Goal: Task Accomplishment & Management: Use online tool/utility

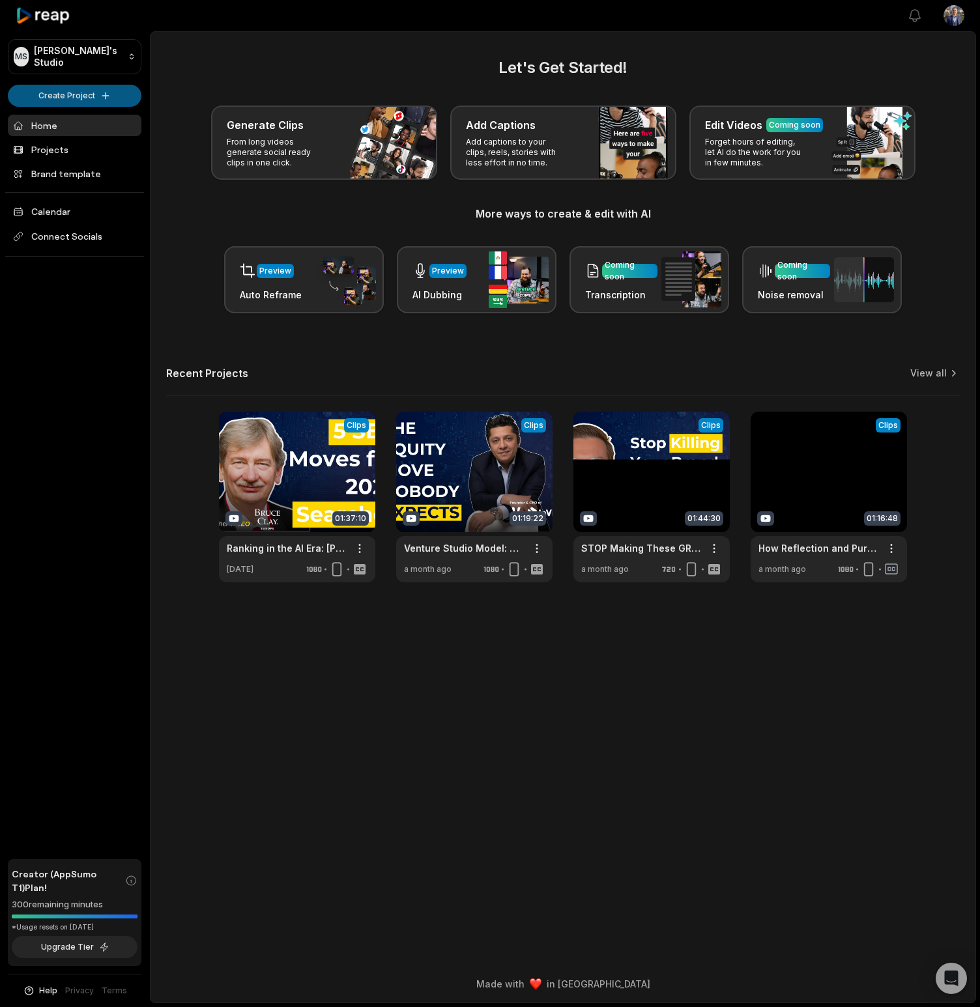
click at [82, 92] on html "MS [PERSON_NAME]'s Studio Create Project Home Projects Brand template Calendar …" at bounding box center [490, 503] width 980 height 1007
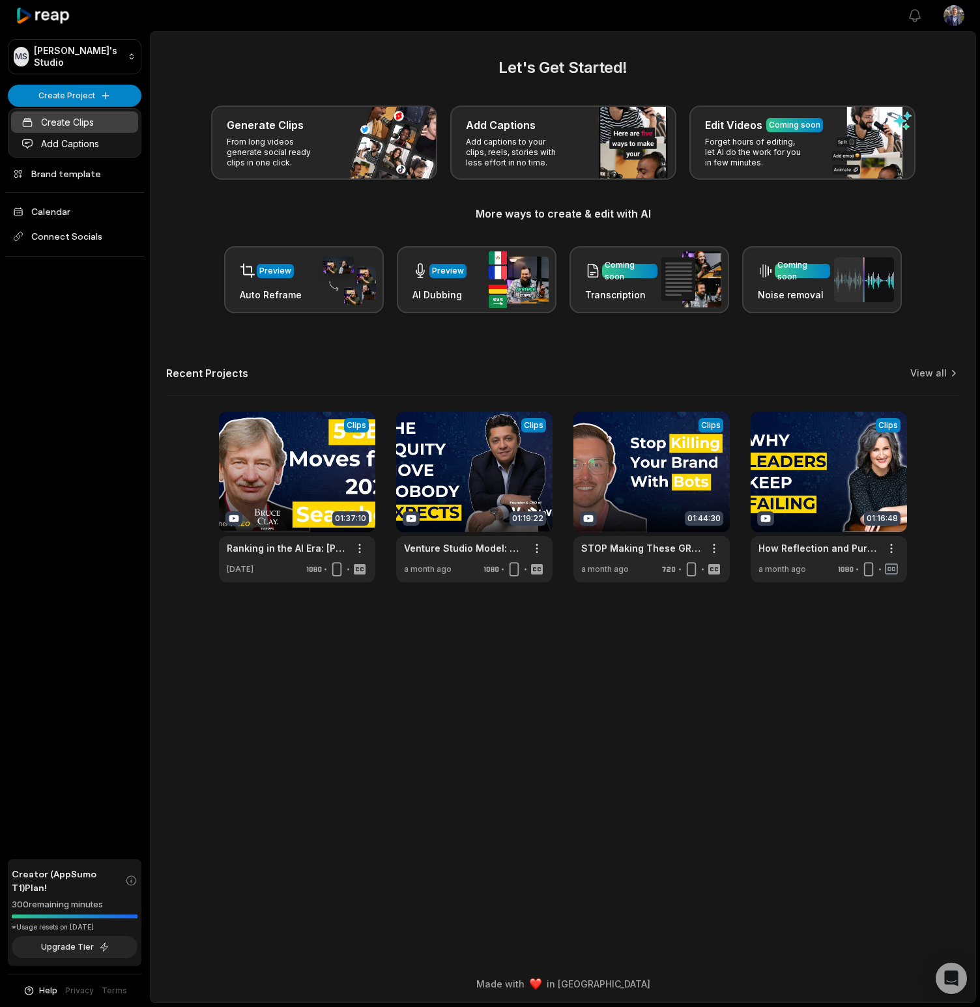
click at [99, 122] on link "Create Clips" at bounding box center [74, 122] width 127 height 22
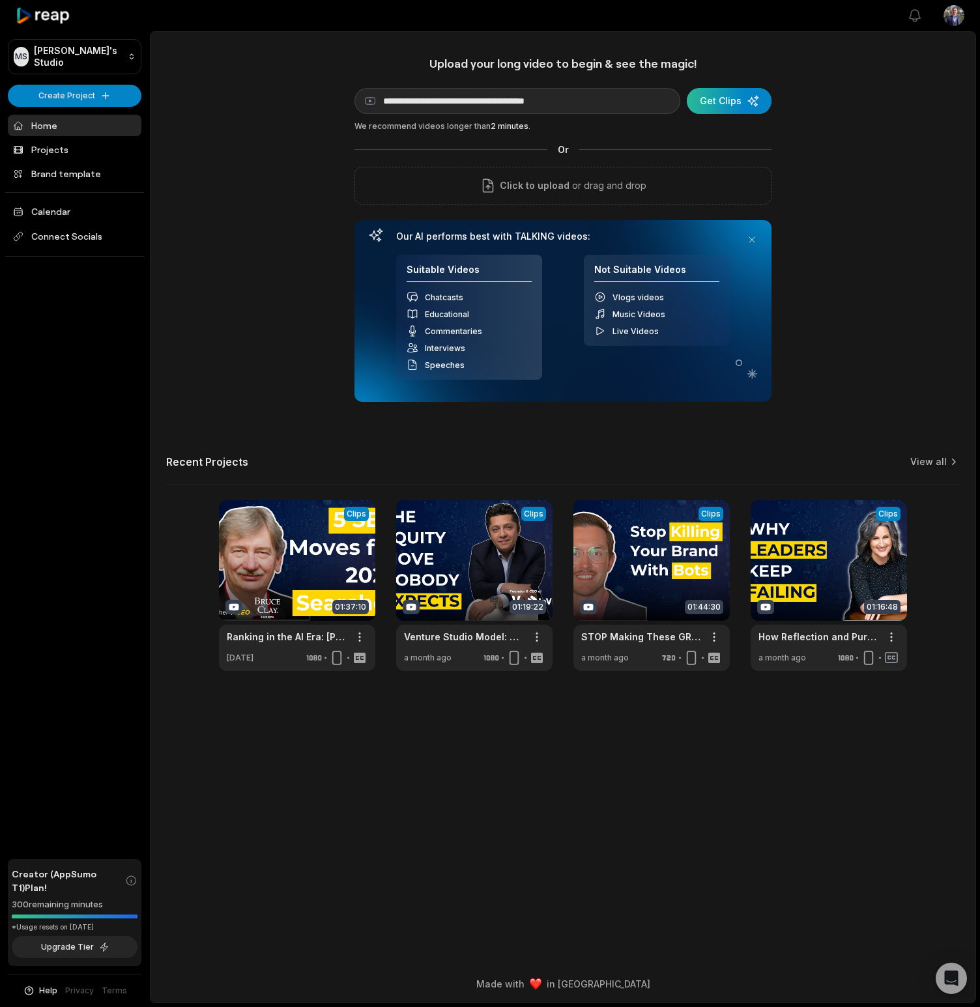
type input "**********"
click at [718, 96] on div "submit" at bounding box center [729, 101] width 85 height 26
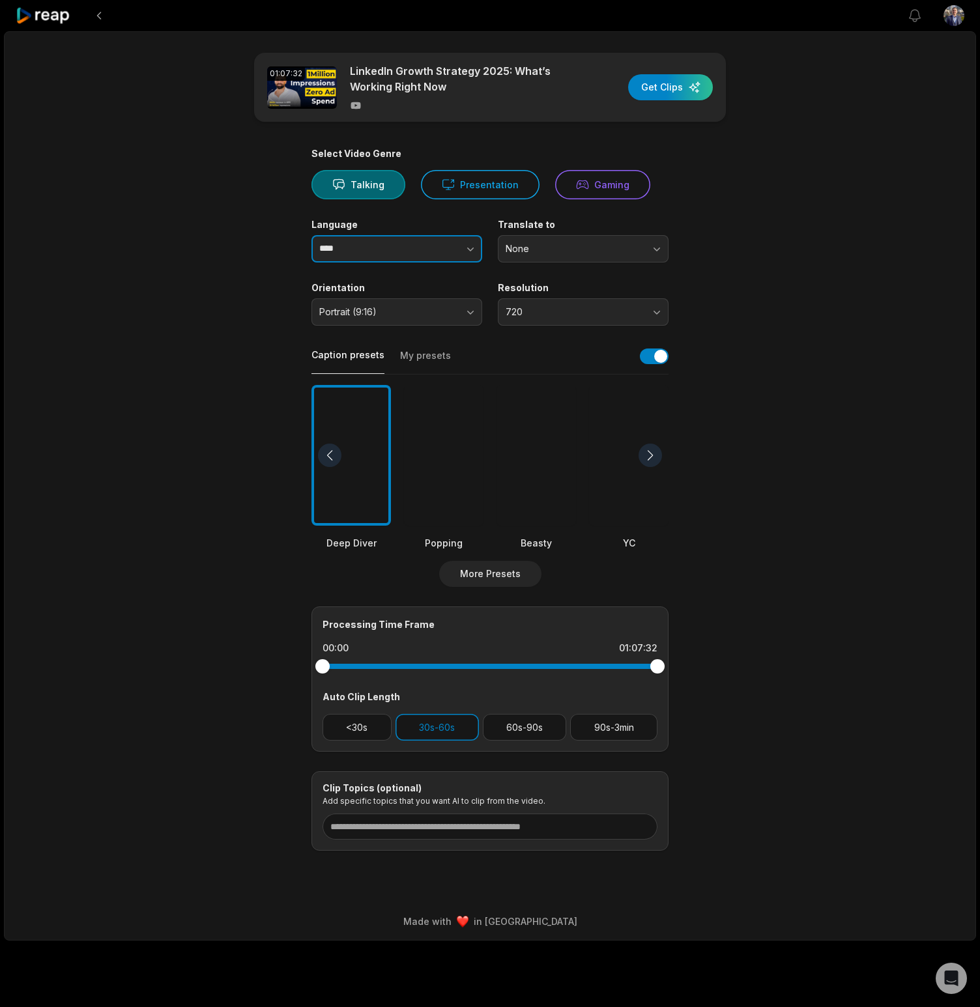
click at [371, 255] on input "****" at bounding box center [396, 248] width 171 height 27
drag, startPoint x: 380, startPoint y: 283, endPoint x: 489, endPoint y: 280, distance: 109.5
type input "*******"
click at [538, 253] on span "None" at bounding box center [574, 249] width 137 height 12
click at [784, 272] on main "01:07:32 LinkedIn Growth Strategy 2025: What’s Working Right Now Get Clips Sele…" at bounding box center [490, 452] width 631 height 798
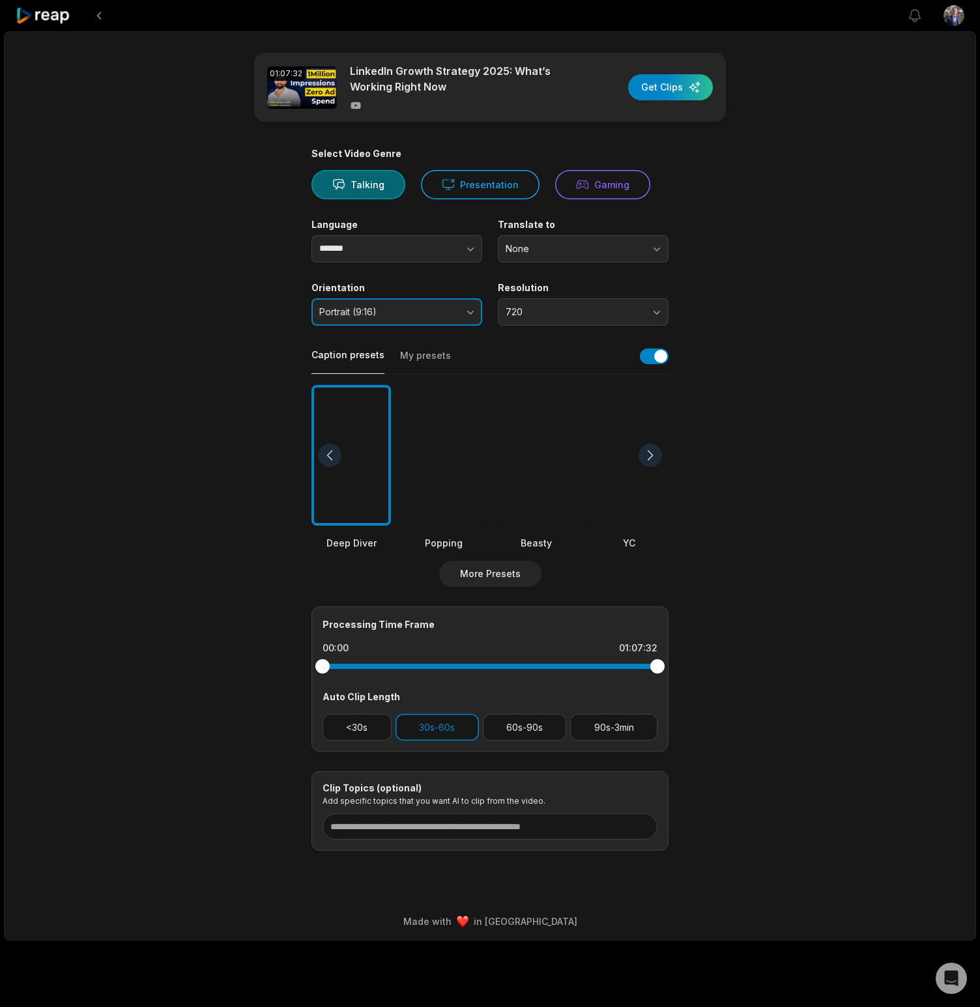
click at [397, 317] on span "Portrait (9:16)" at bounding box center [387, 312] width 137 height 12
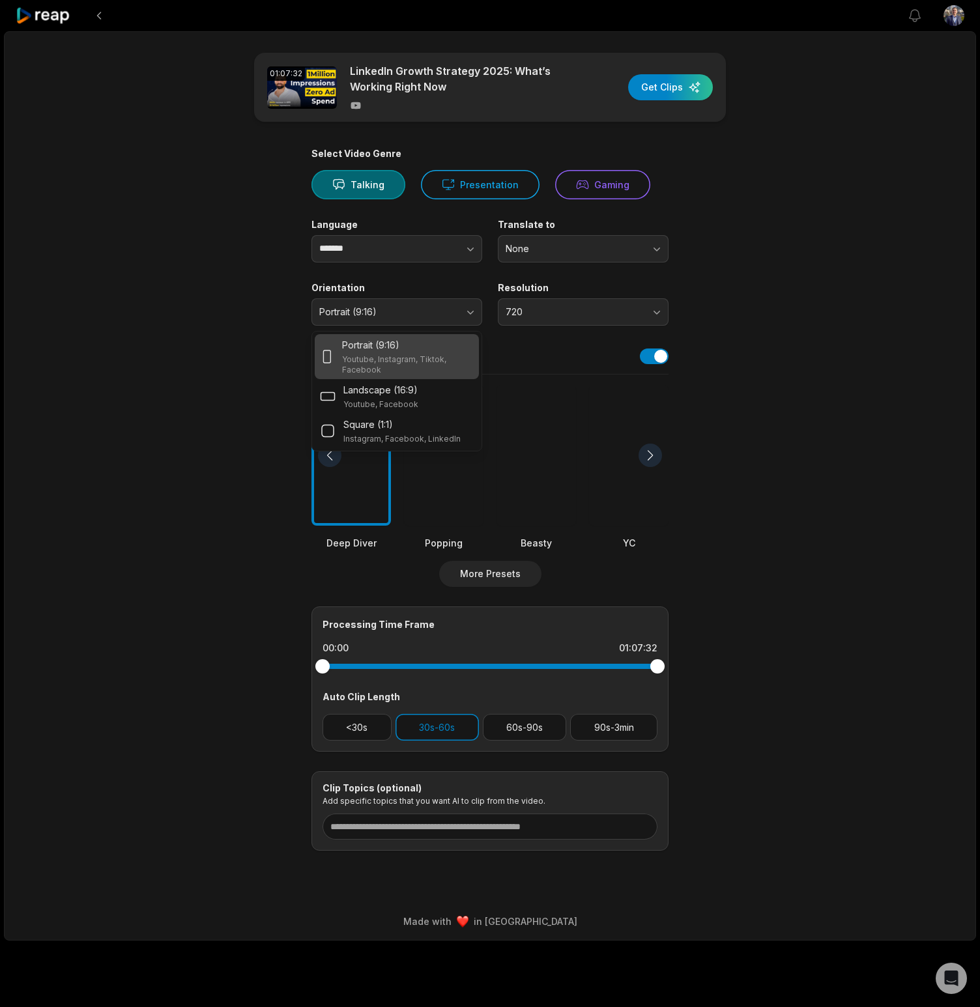
click at [405, 349] on div "Portrait (9:16)" at bounding box center [408, 345] width 132 height 14
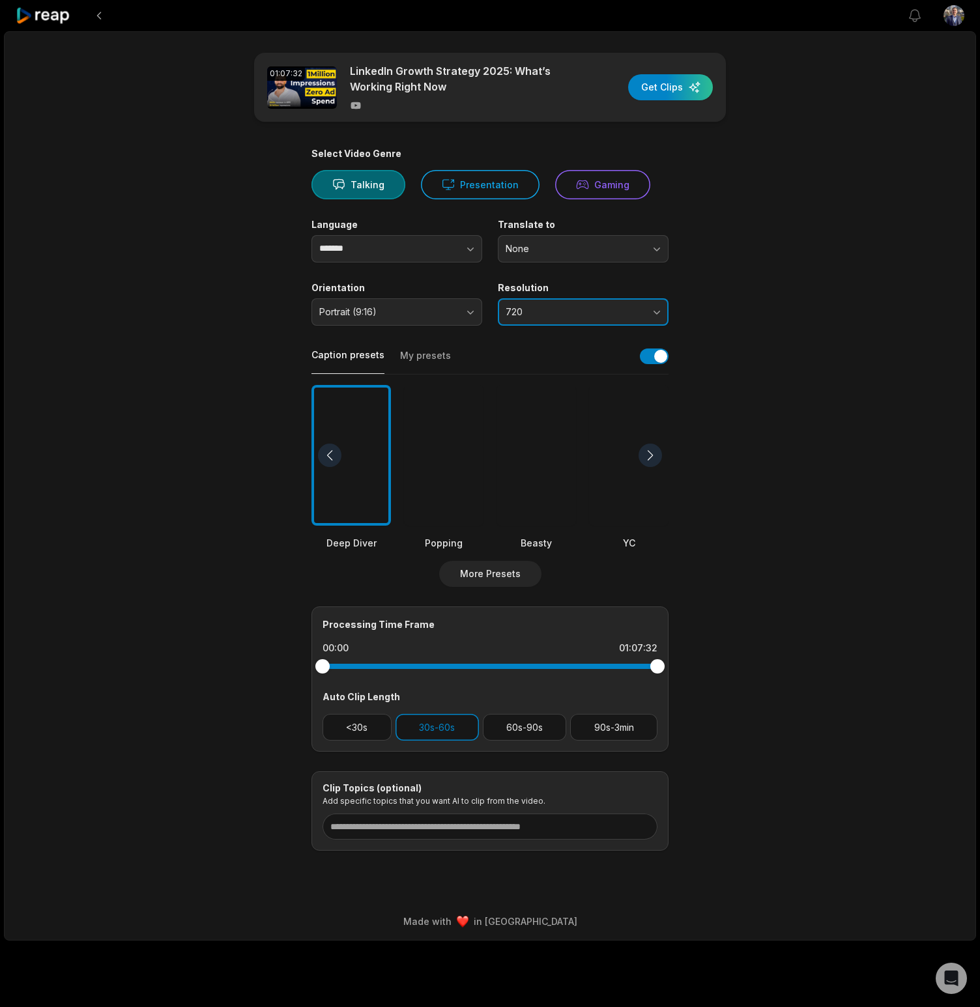
click at [550, 309] on span "720" at bounding box center [574, 312] width 137 height 12
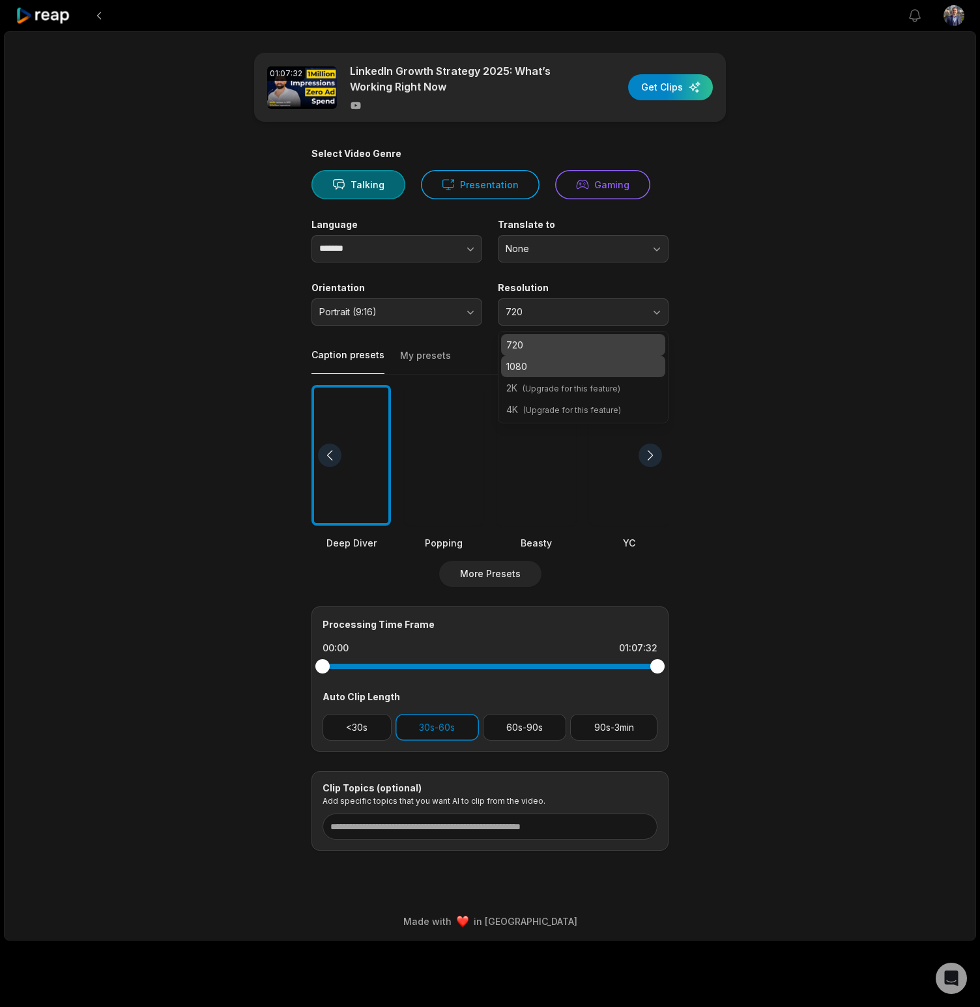
click at [565, 367] on p "1080" at bounding box center [583, 367] width 154 height 14
click at [427, 343] on div "Select Video Genre Talking Presentation Gaming Language ******* Translate to No…" at bounding box center [489, 499] width 357 height 703
click at [428, 351] on button "My presets" at bounding box center [425, 361] width 51 height 25
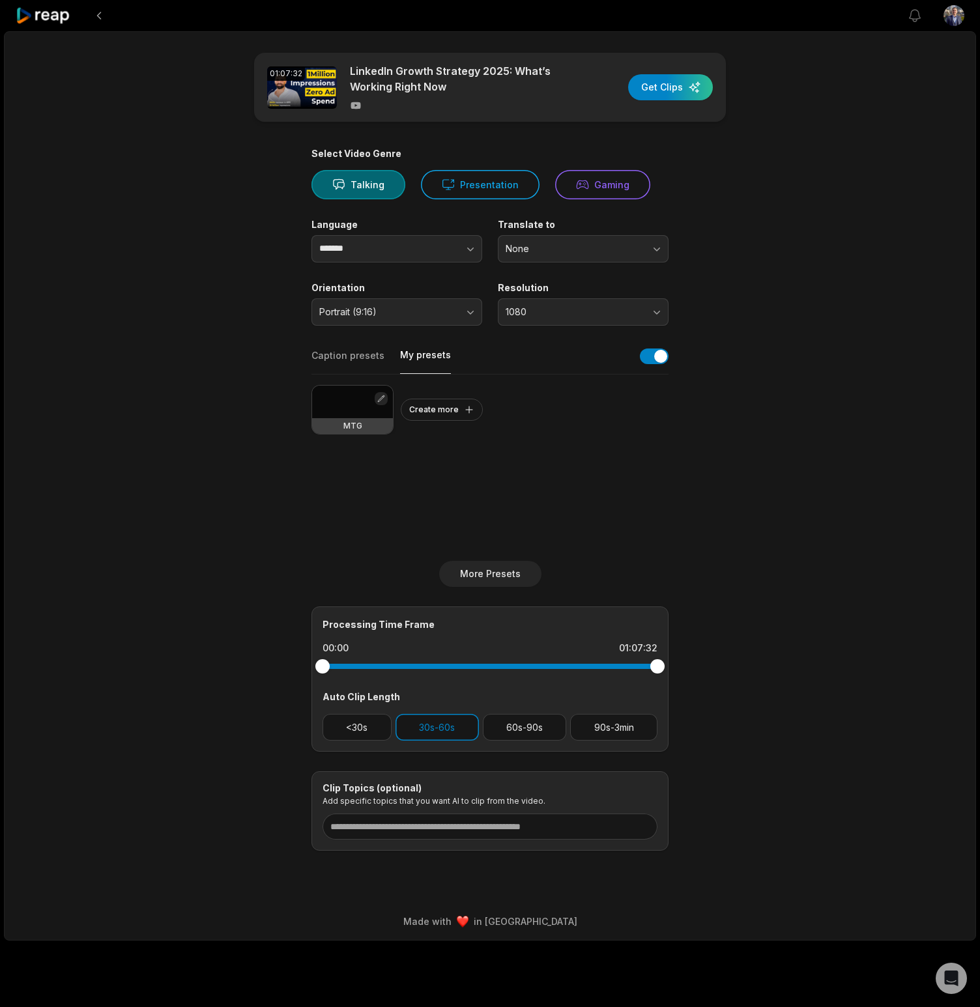
click at [379, 397] on button "button" at bounding box center [381, 398] width 13 height 13
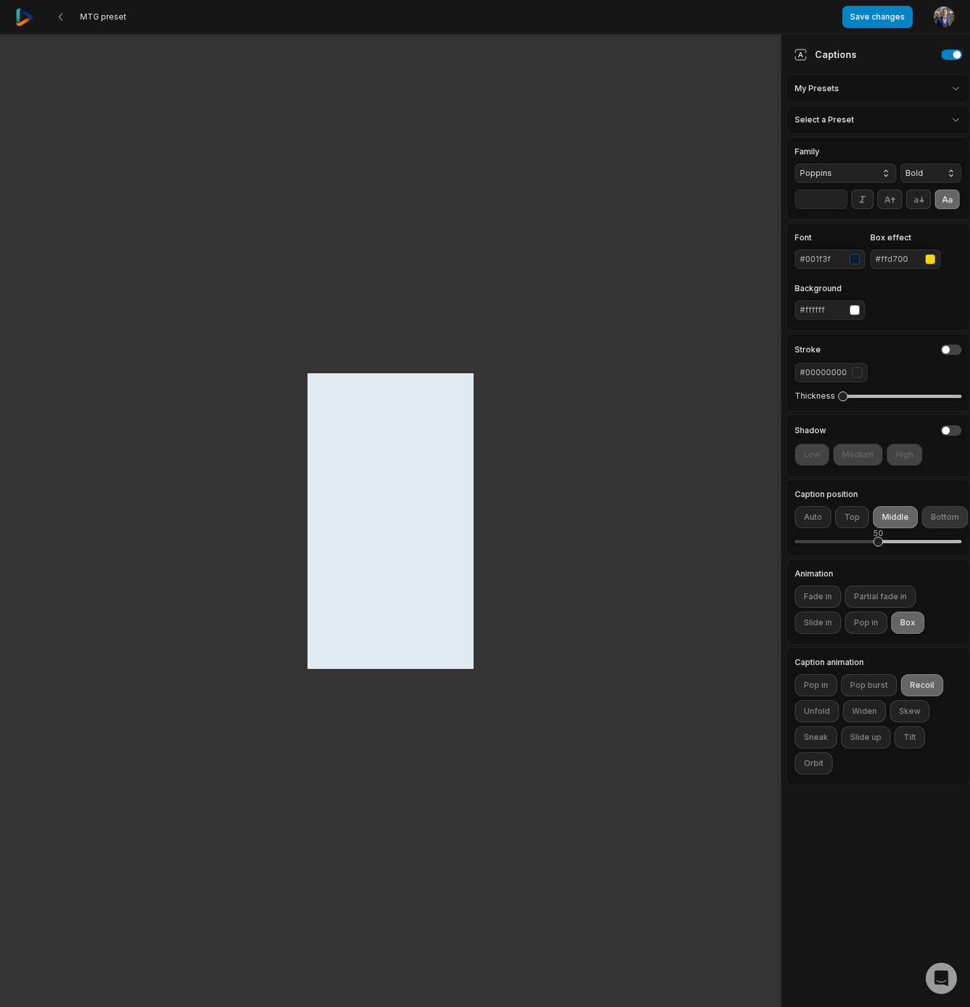
click at [936, 522] on button "Bottom" at bounding box center [945, 517] width 46 height 22
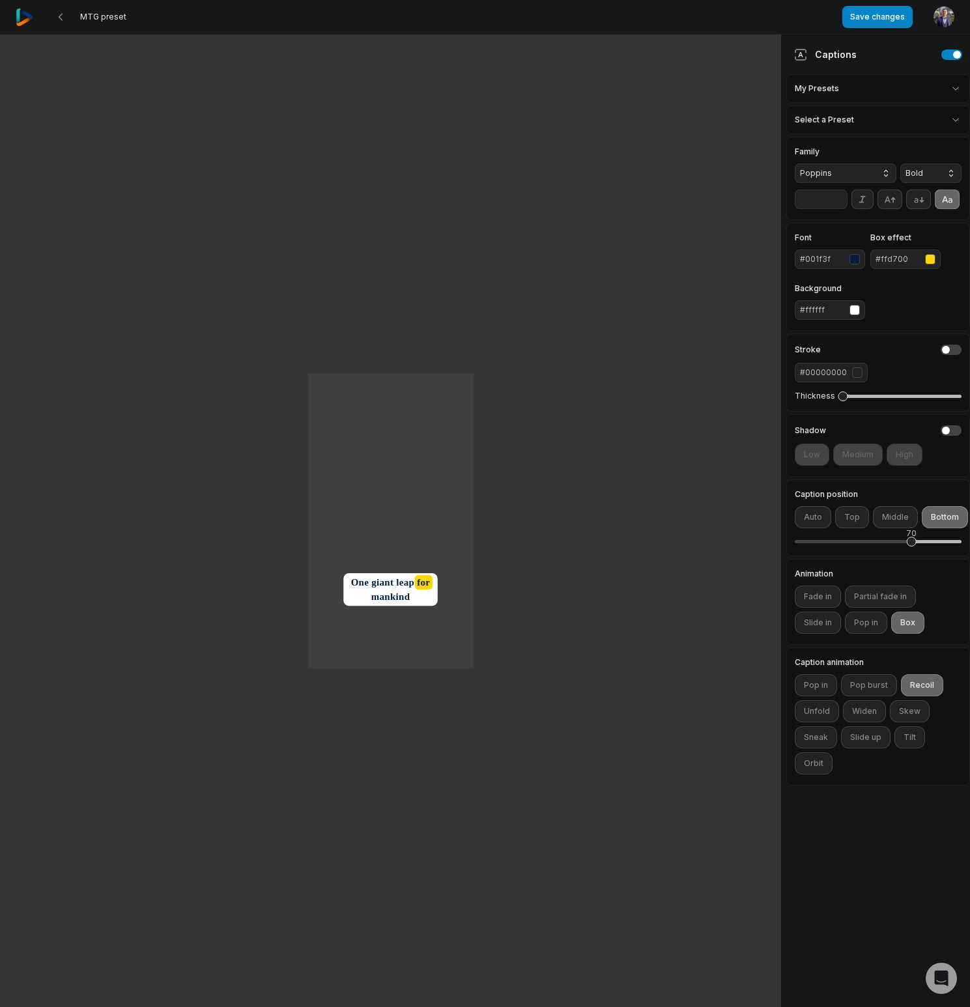
click at [812, 313] on div "#ffffff" at bounding box center [822, 310] width 44 height 12
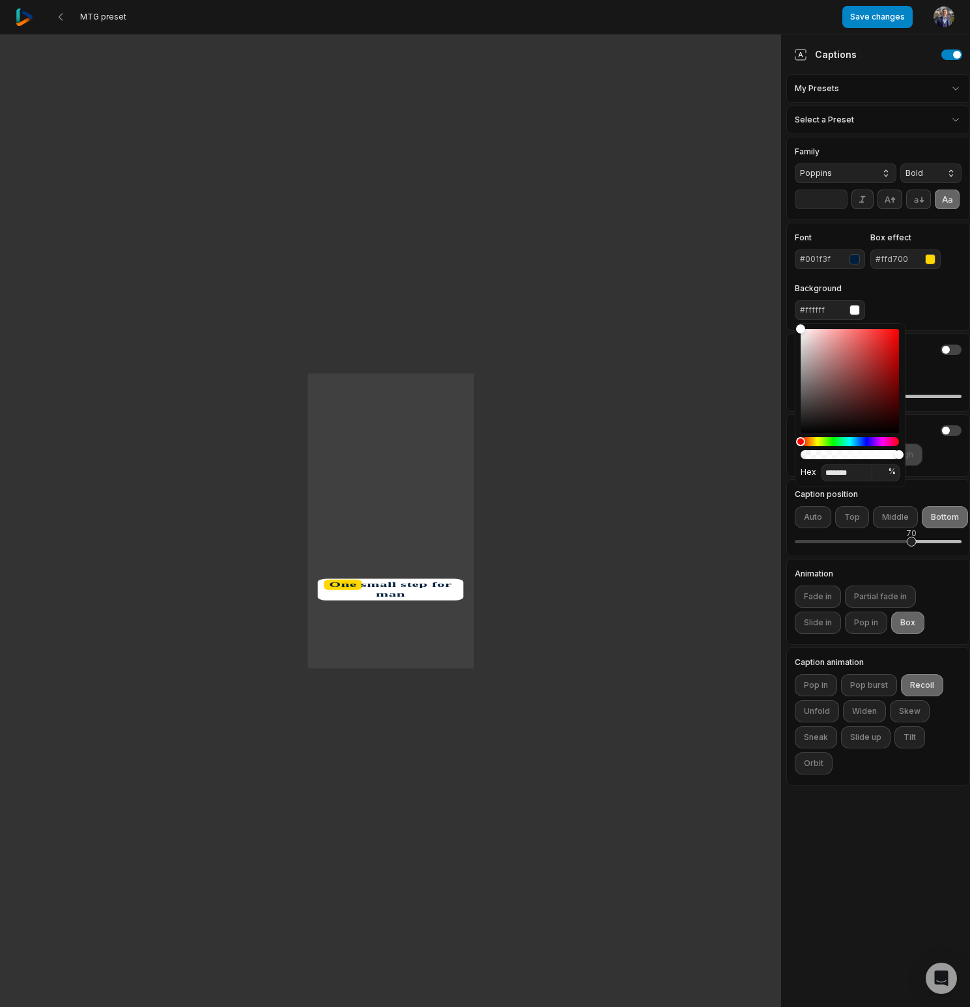
click at [904, 312] on div "Font #001f3f Box effect #ffd700 Background #ffffff" at bounding box center [878, 277] width 167 height 86
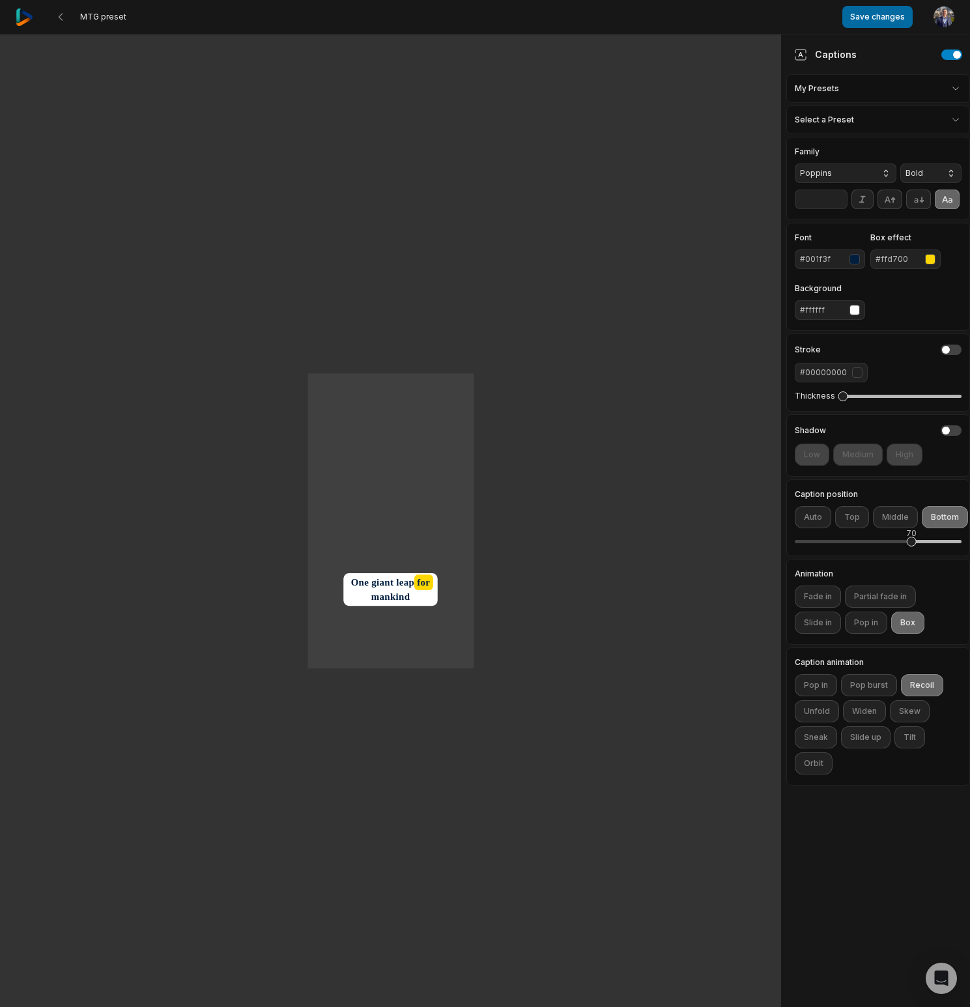
click at [885, 17] on button "Save changes" at bounding box center [878, 17] width 70 height 22
click at [70, 20] on button at bounding box center [60, 16] width 23 height 23
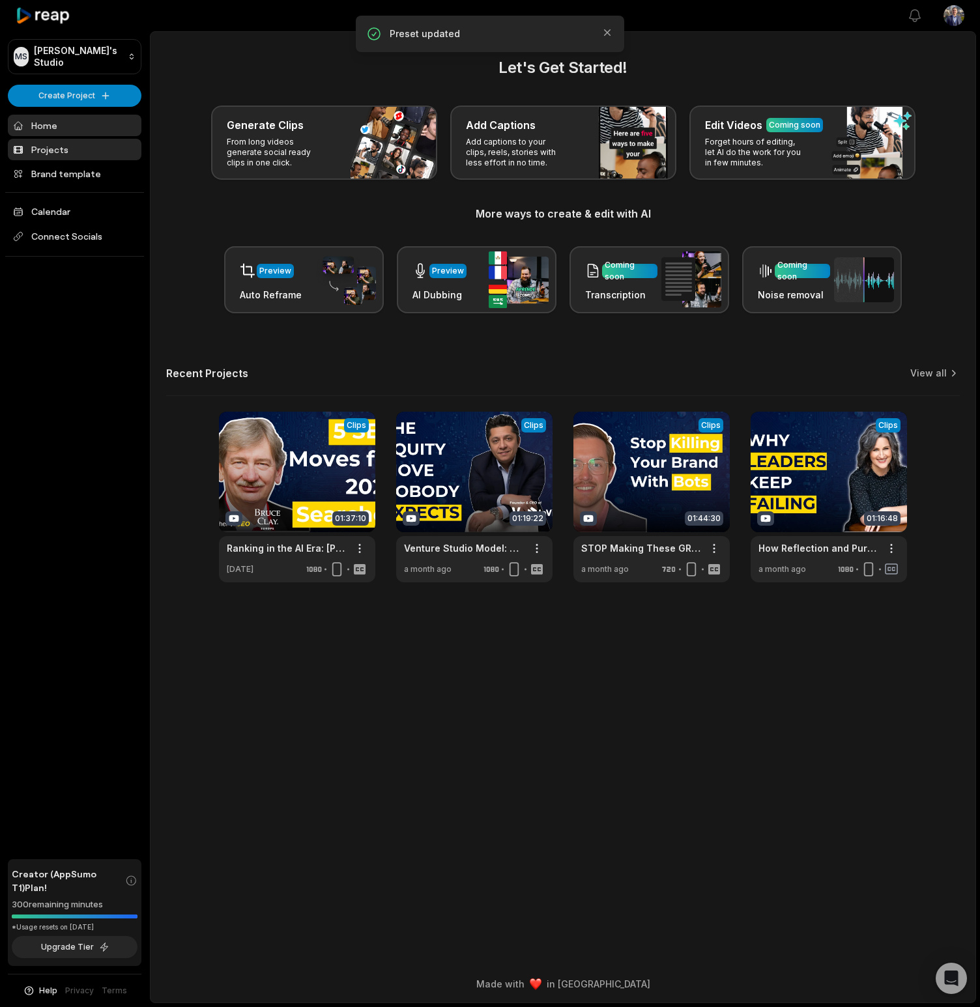
click at [89, 153] on link "Projects" at bounding box center [75, 150] width 134 height 22
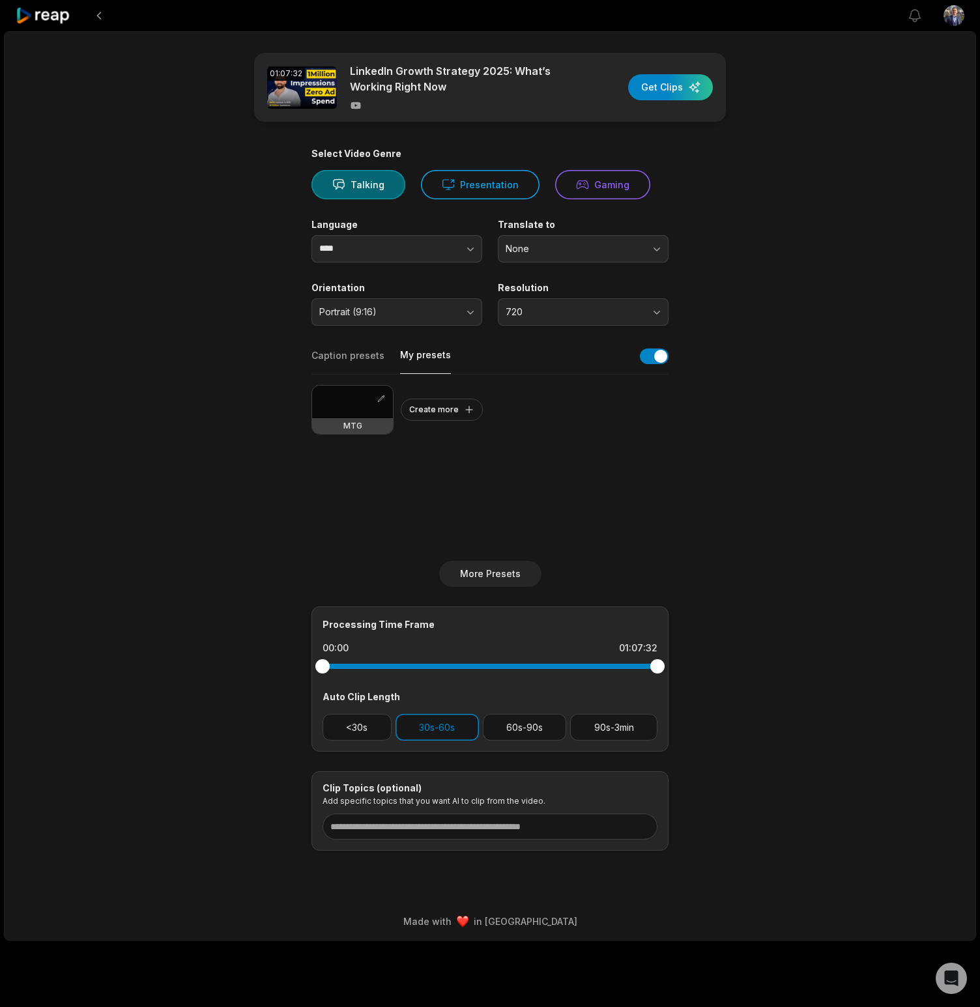
click at [421, 349] on button "My presets" at bounding box center [425, 361] width 51 height 25
click at [345, 405] on div at bounding box center [352, 402] width 81 height 33
click at [630, 725] on button "90s-3min" at bounding box center [613, 727] width 87 height 27
click at [429, 833] on input at bounding box center [490, 827] width 335 height 26
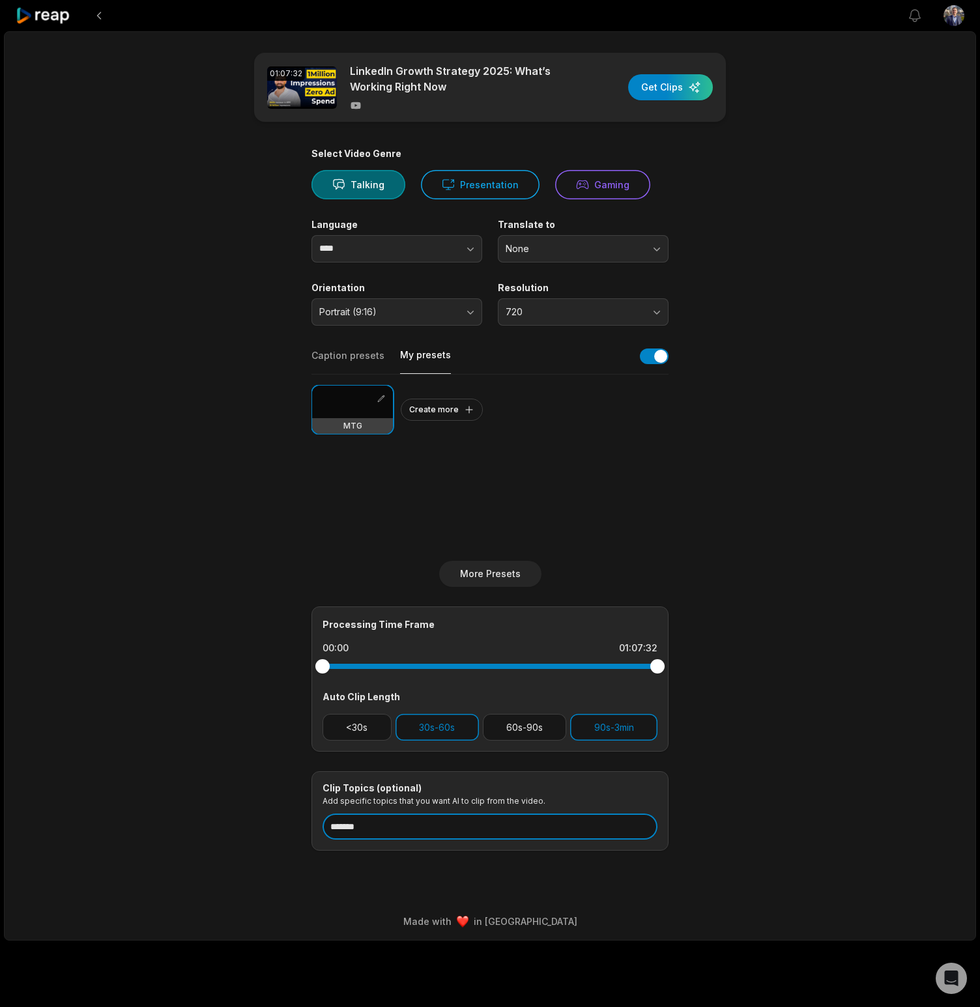
type input "********"
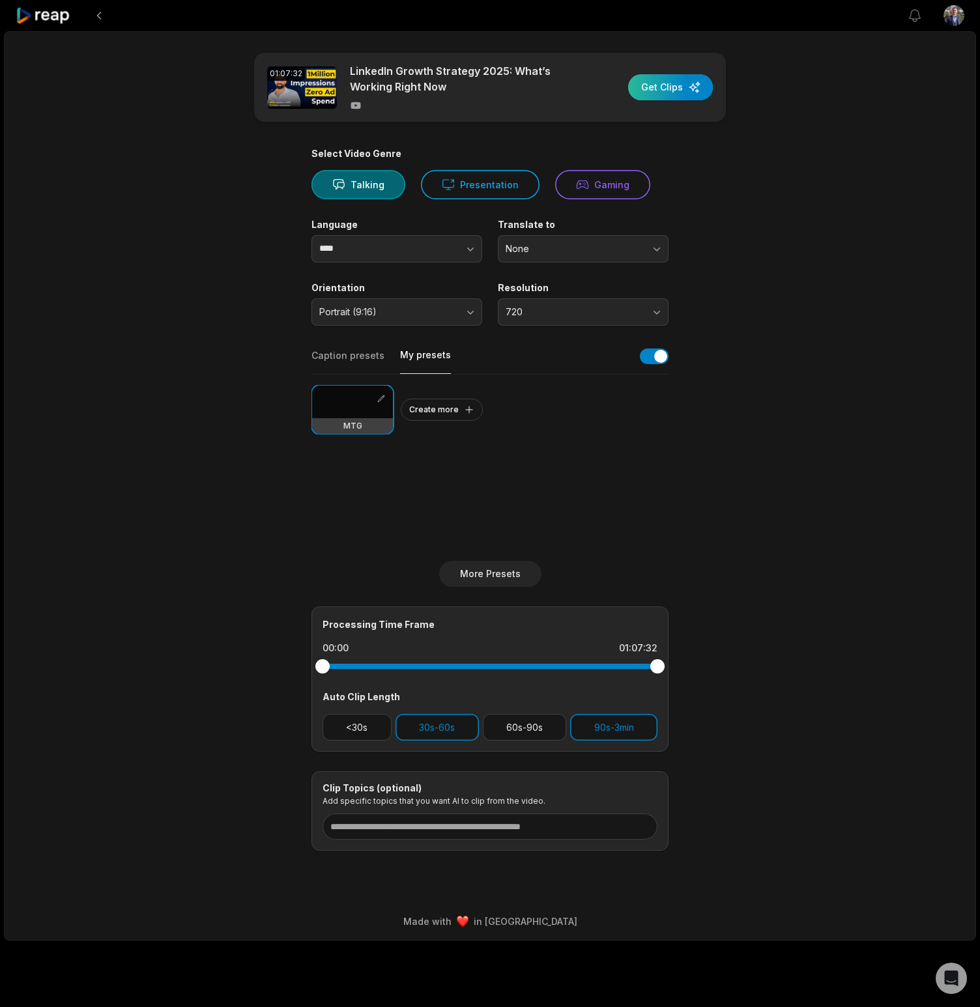
click at [701, 89] on div "button" at bounding box center [670, 87] width 85 height 26
